Goal: Transaction & Acquisition: Download file/media

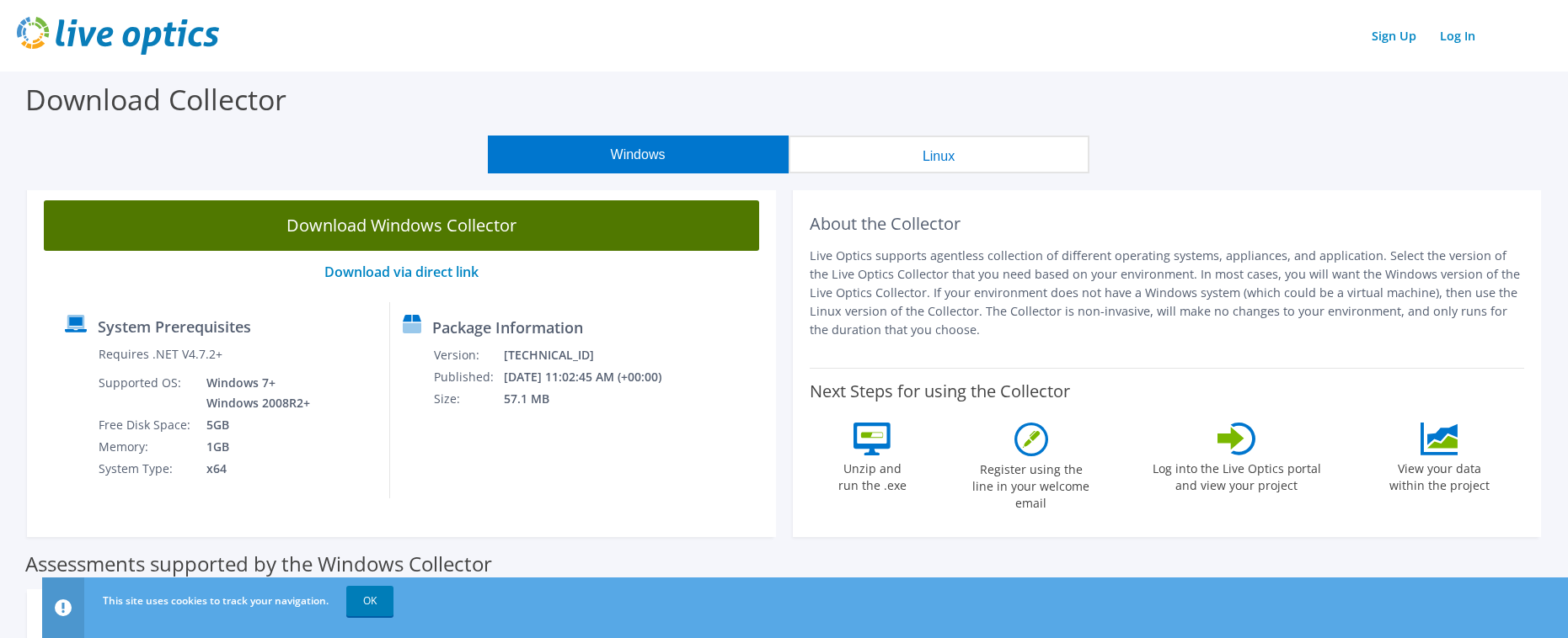
click at [412, 223] on link "Download Windows Collector" at bounding box center [401, 225] width 715 height 51
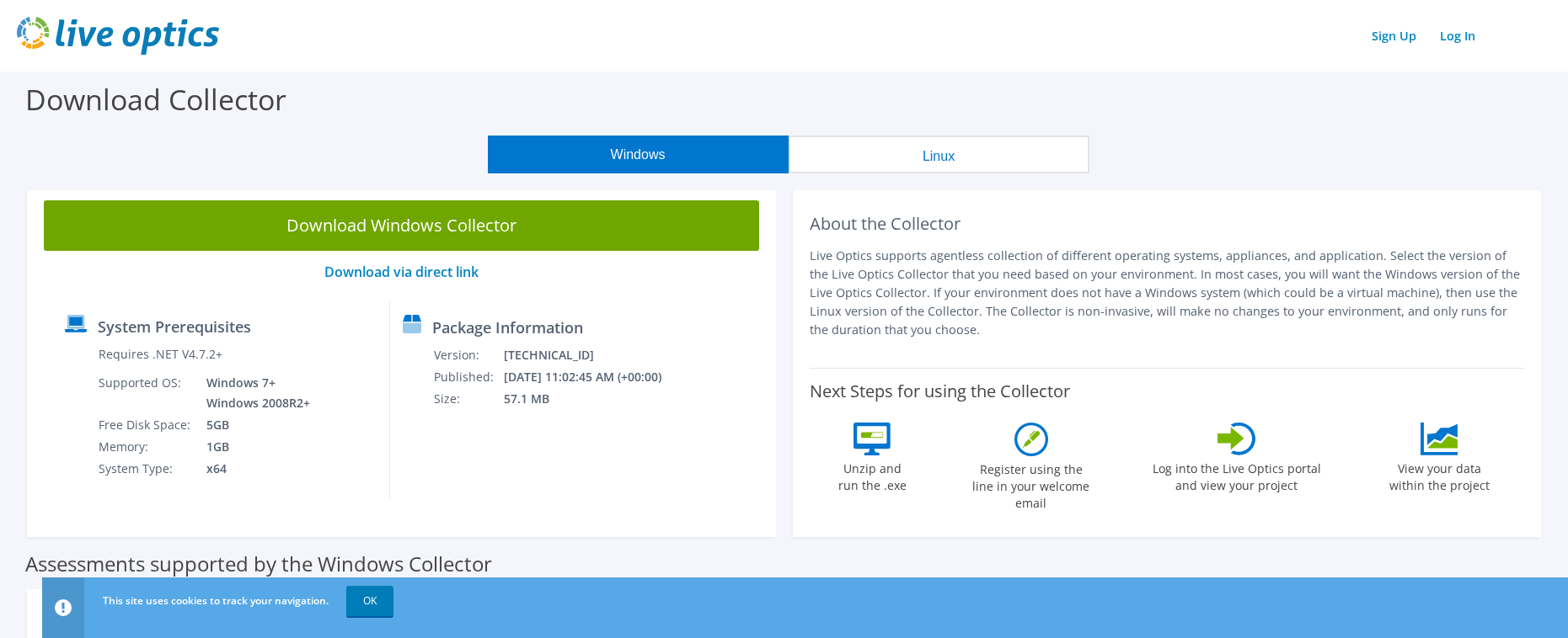
click at [121, 167] on div "Windows Linux" at bounding box center [787, 154] width 1542 height 38
